Goal: Find specific page/section: Find specific page/section

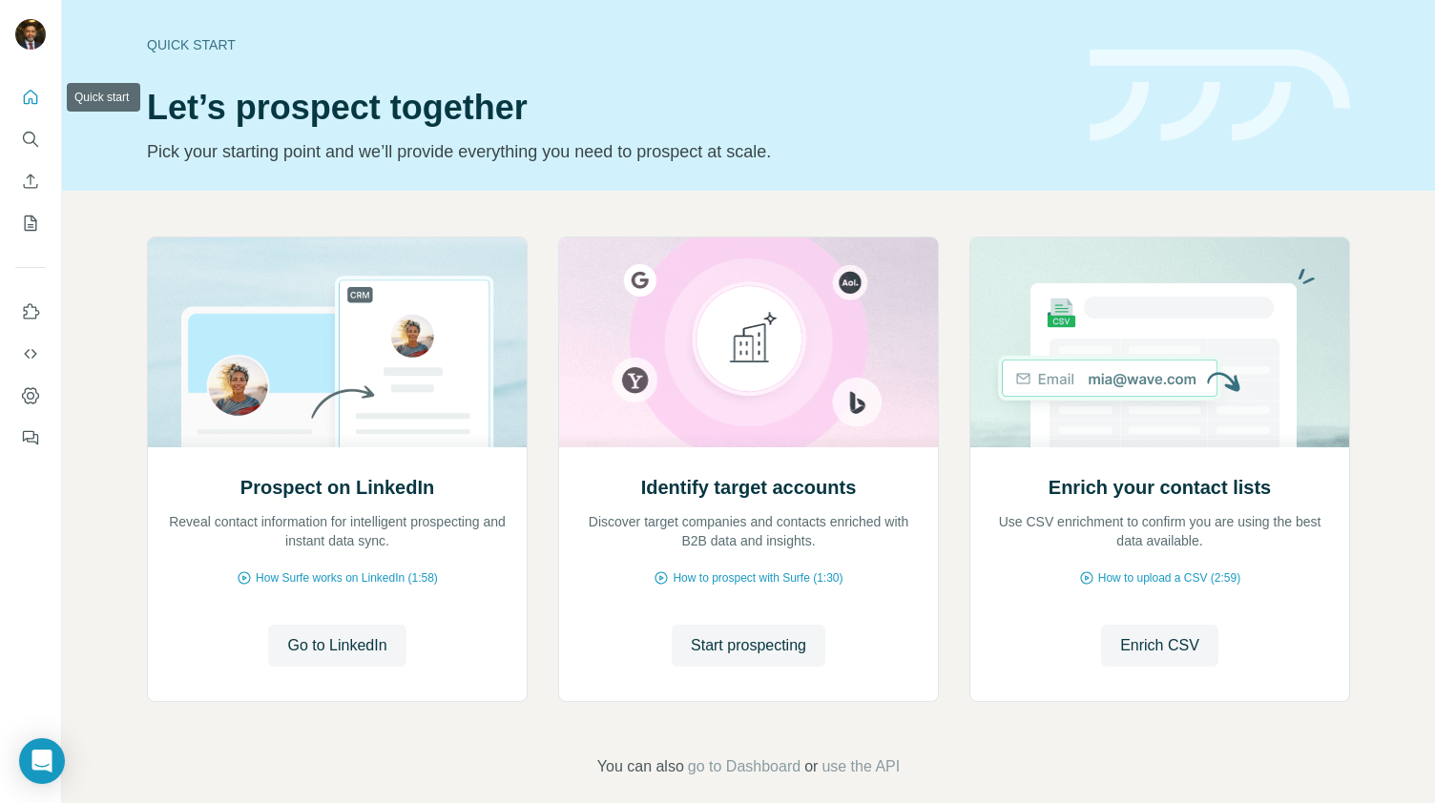
click at [27, 100] on icon "Quick start" at bounding box center [30, 97] width 19 height 19
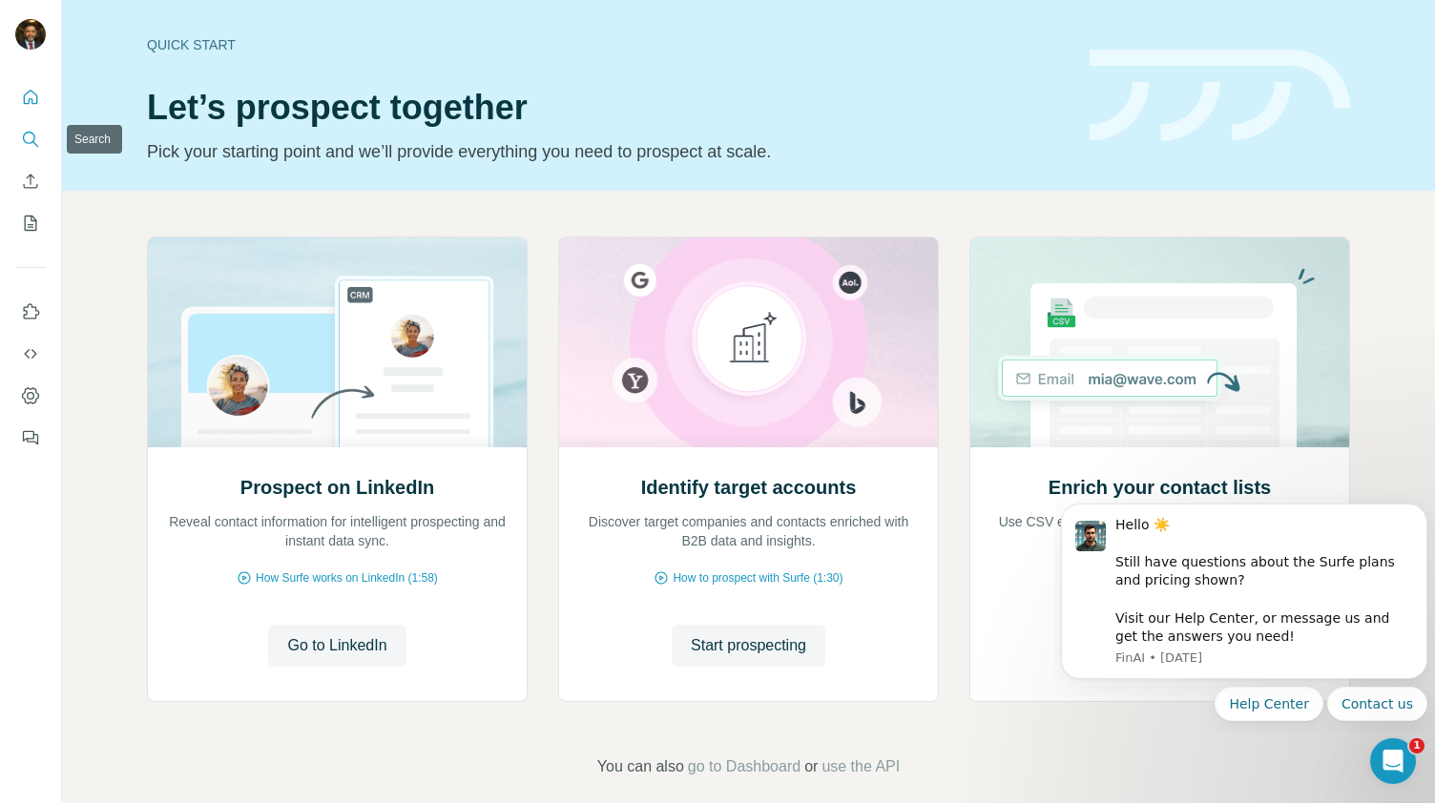
click at [28, 140] on icon "Search" at bounding box center [30, 139] width 19 height 19
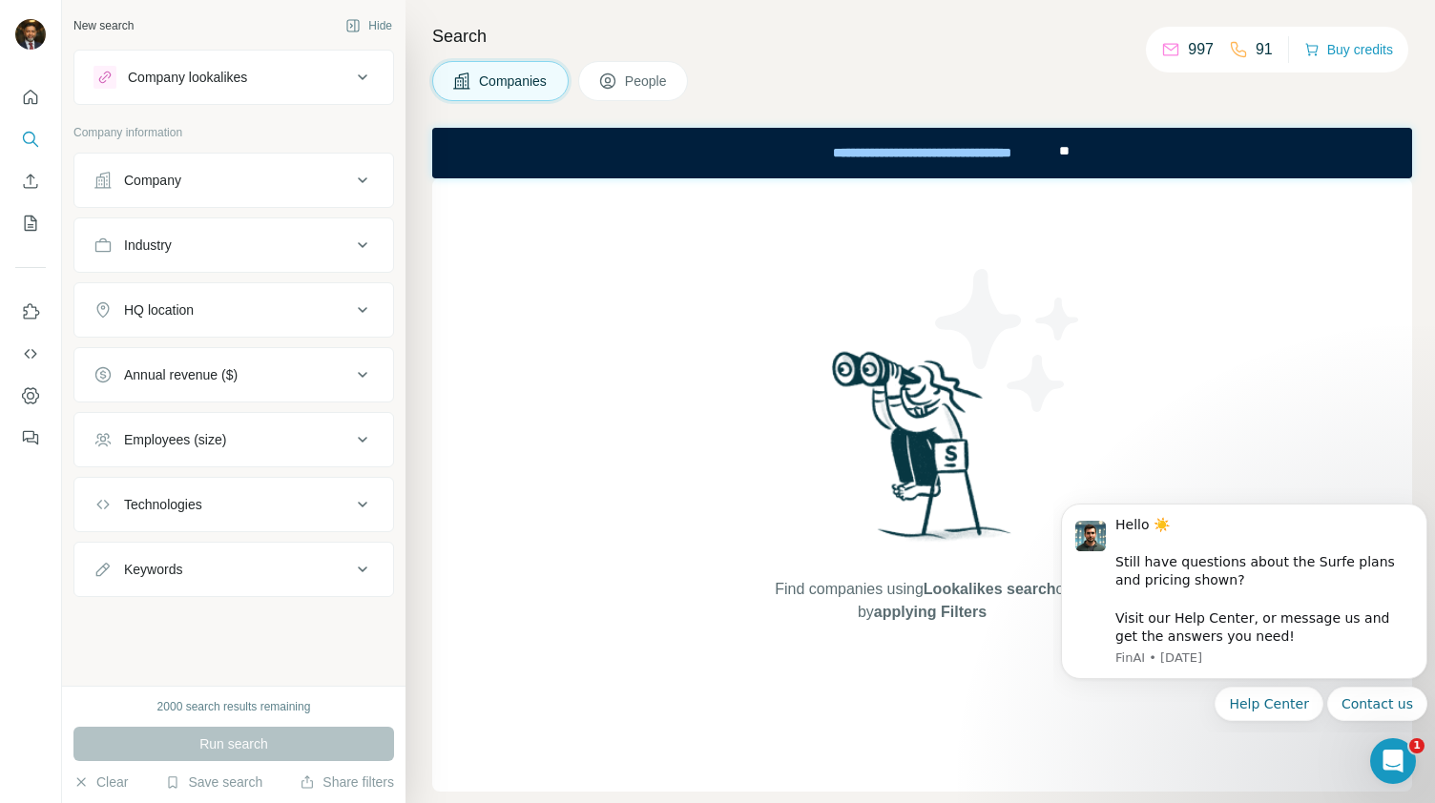
click at [636, 77] on span "People" at bounding box center [647, 81] width 44 height 19
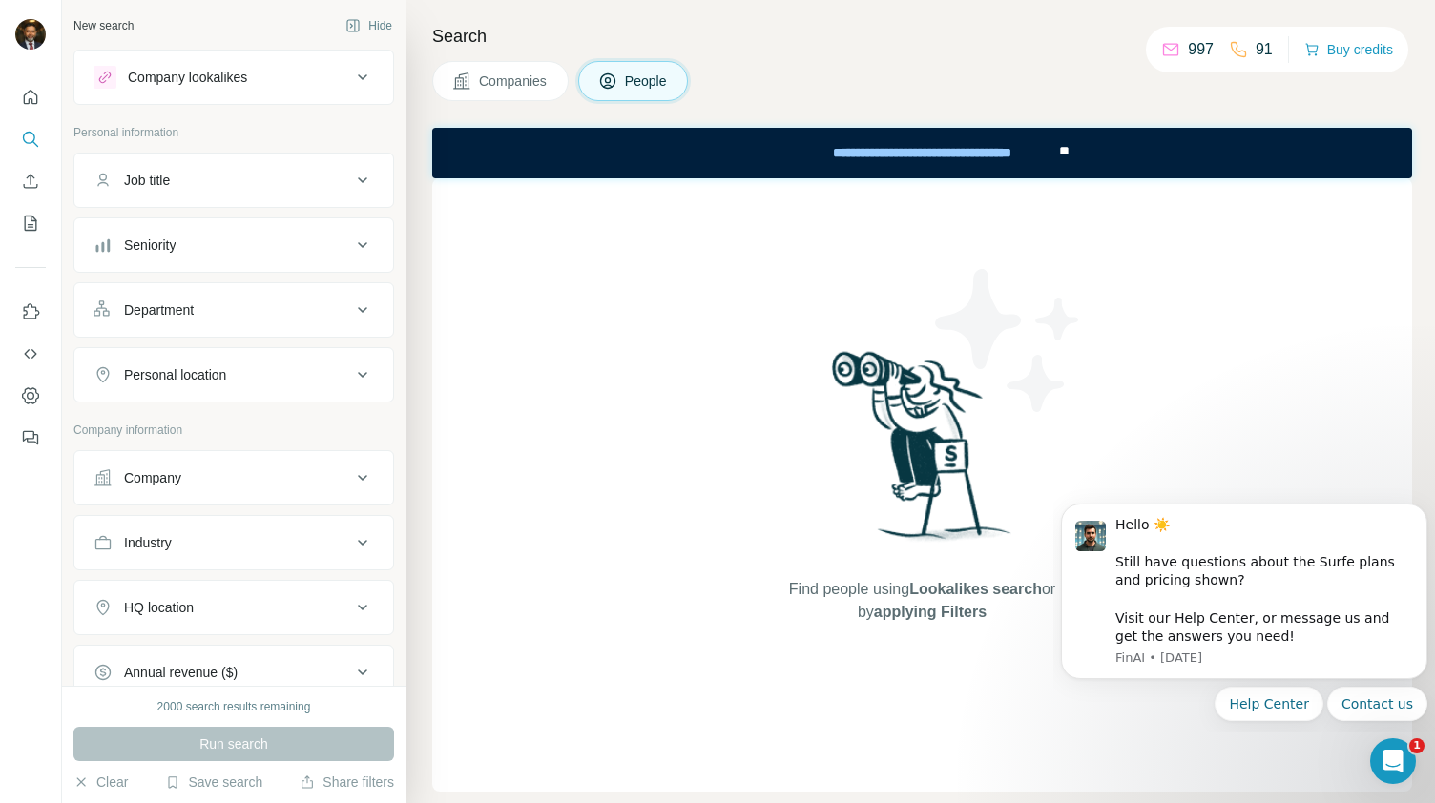
click at [777, 238] on div "Find people using Lookalikes search or by applying Filters" at bounding box center [922, 484] width 343 height 613
click at [511, 88] on span "Companies" at bounding box center [514, 81] width 70 height 19
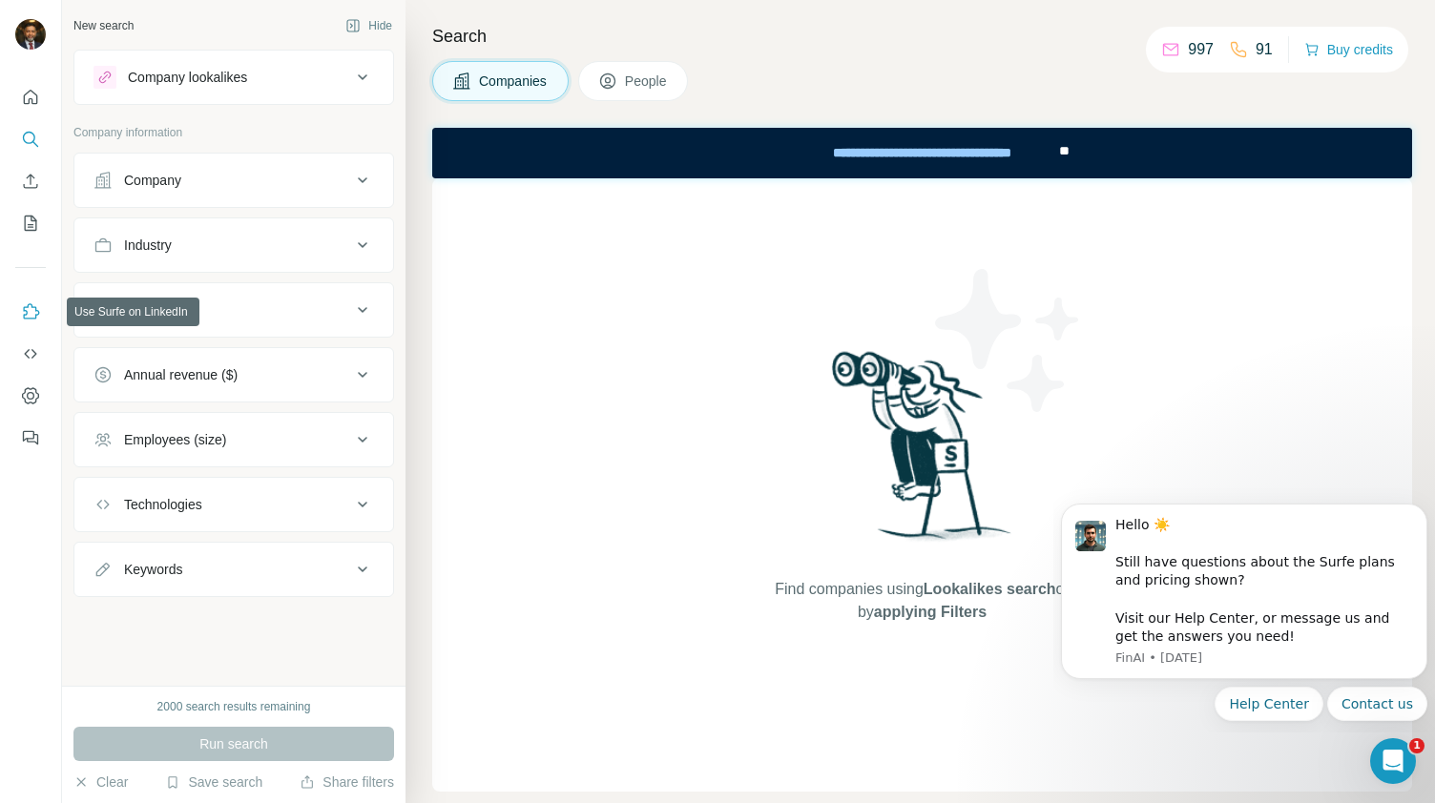
click at [35, 313] on icon "Use Surfe on LinkedIn" at bounding box center [30, 311] width 19 height 19
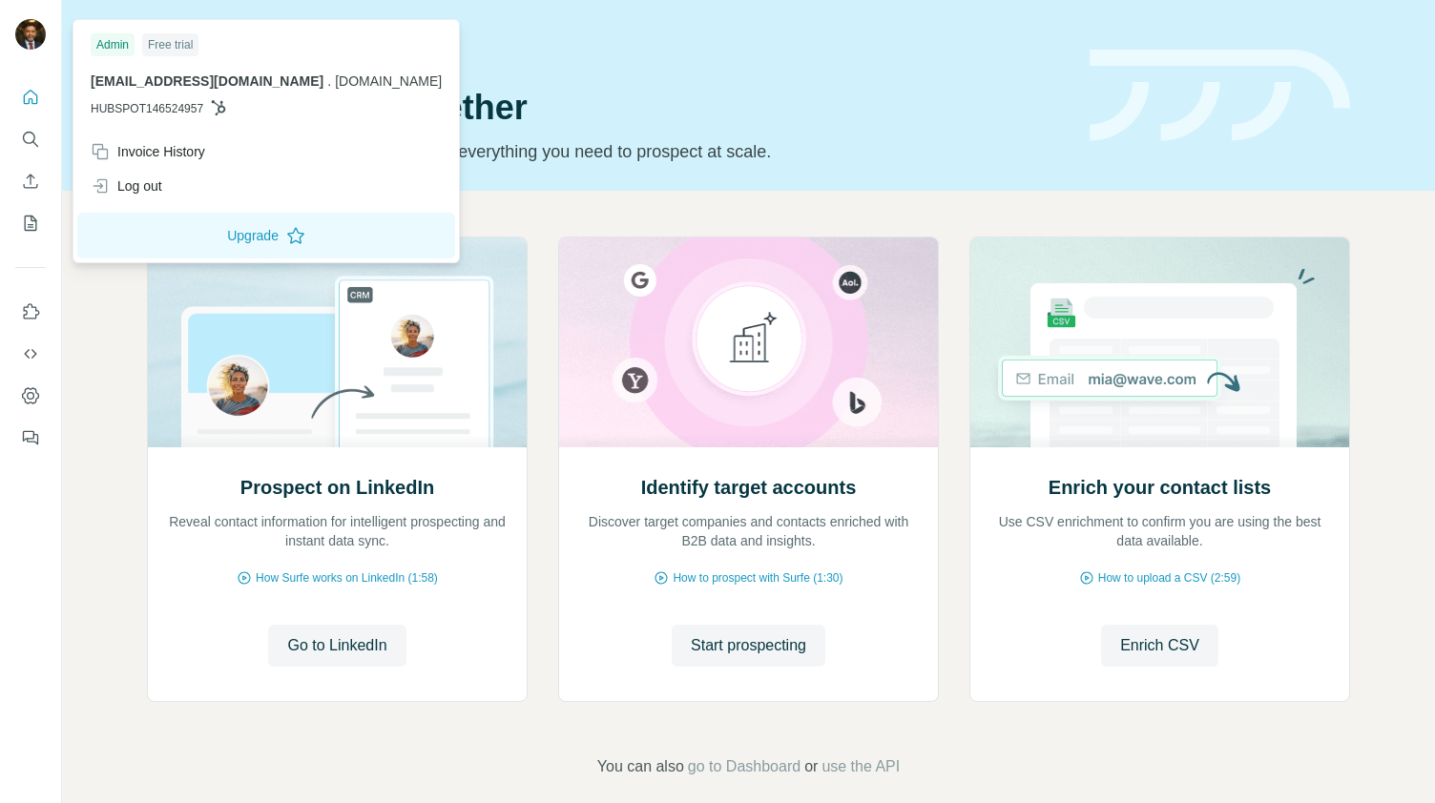
click at [34, 37] on img at bounding box center [30, 34] width 31 height 31
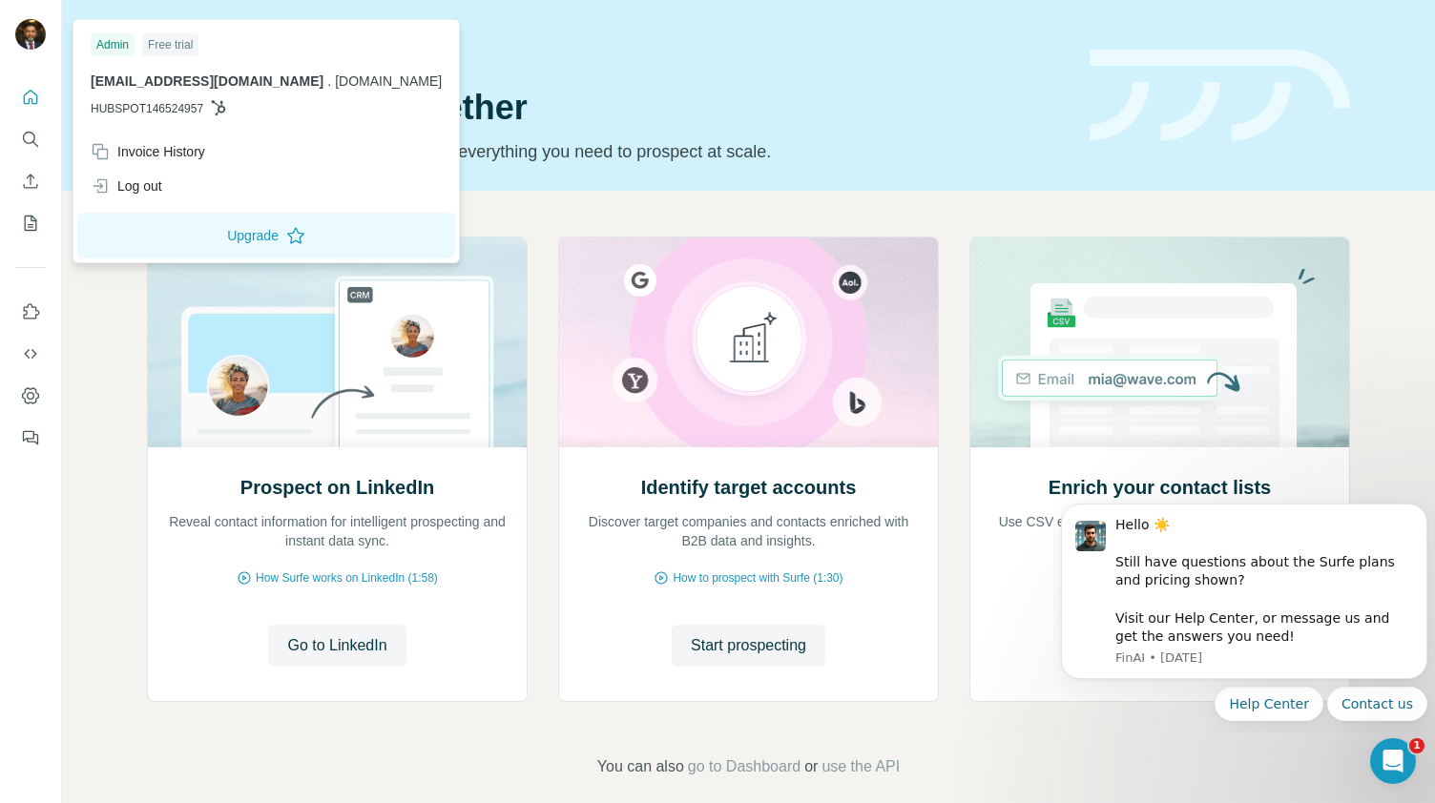
click at [172, 47] on div "Free trial" at bounding box center [170, 44] width 56 height 23
click at [597, 41] on div "Quick start" at bounding box center [607, 44] width 920 height 19
